Goal: Transaction & Acquisition: Subscribe to service/newsletter

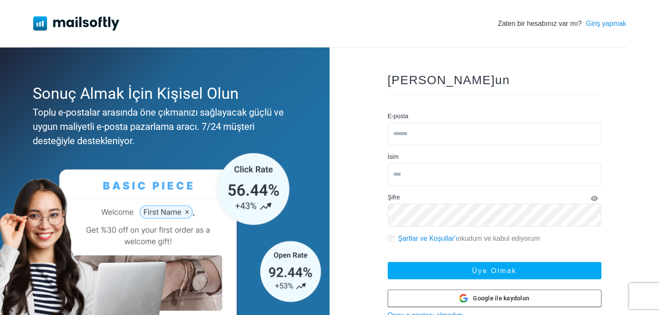
click at [494, 298] on font "Google ile kaydolun" at bounding box center [501, 297] width 56 height 7
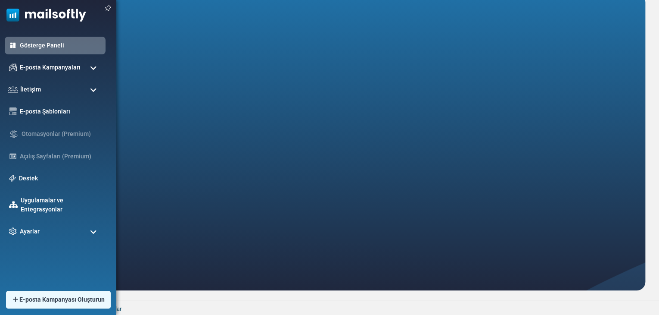
click at [93, 69] on span at bounding box center [93, 68] width 7 height 8
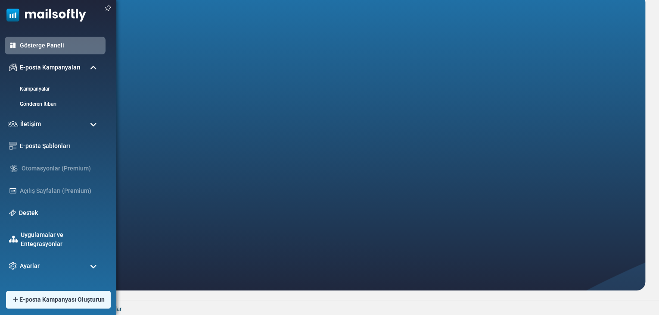
click at [93, 69] on span at bounding box center [93, 68] width 7 height 8
